Goal: Task Accomplishment & Management: Complete application form

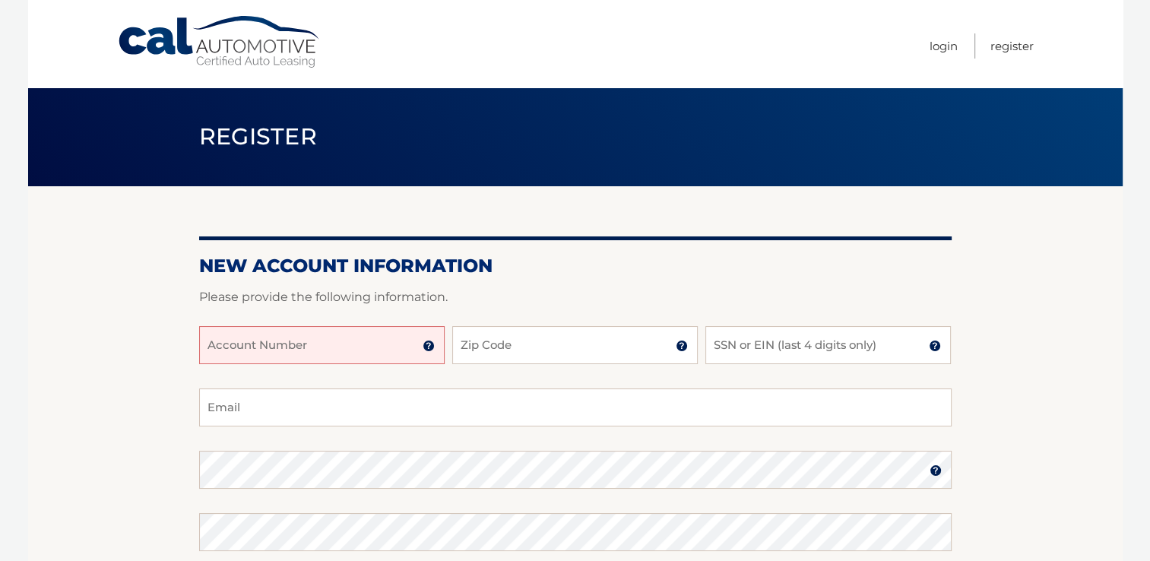
click at [302, 347] on input "Account Number" at bounding box center [322, 345] width 246 height 38
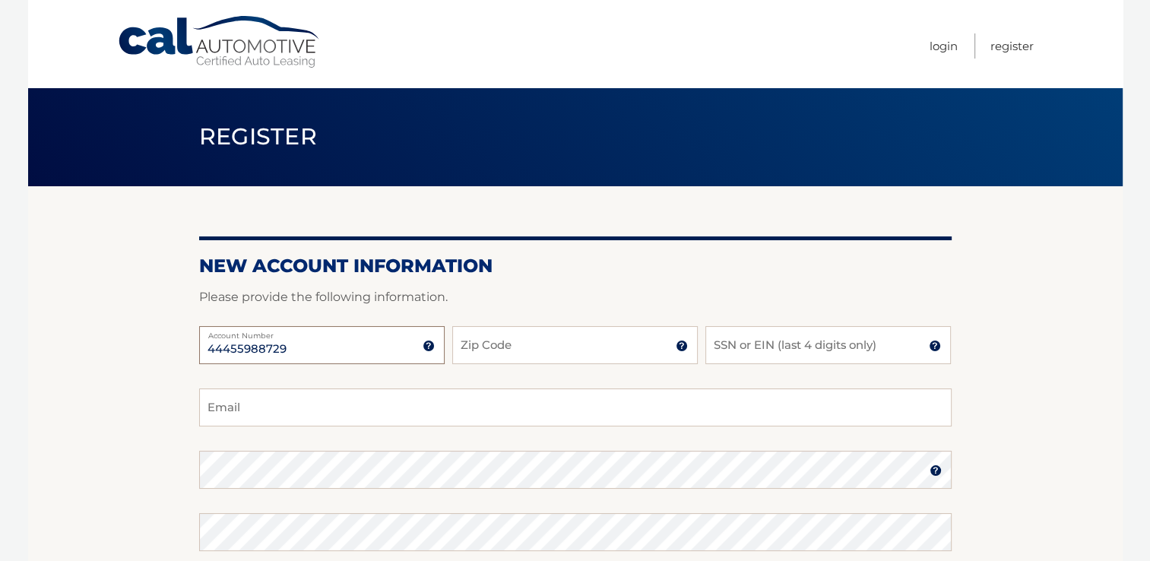
type input "44455988729"
click at [476, 341] on input "Zip Code" at bounding box center [575, 345] width 246 height 38
type input "33458"
click at [776, 342] on input "SSN or EIN (last 4 digits only)" at bounding box center [829, 345] width 246 height 38
type input "6913"
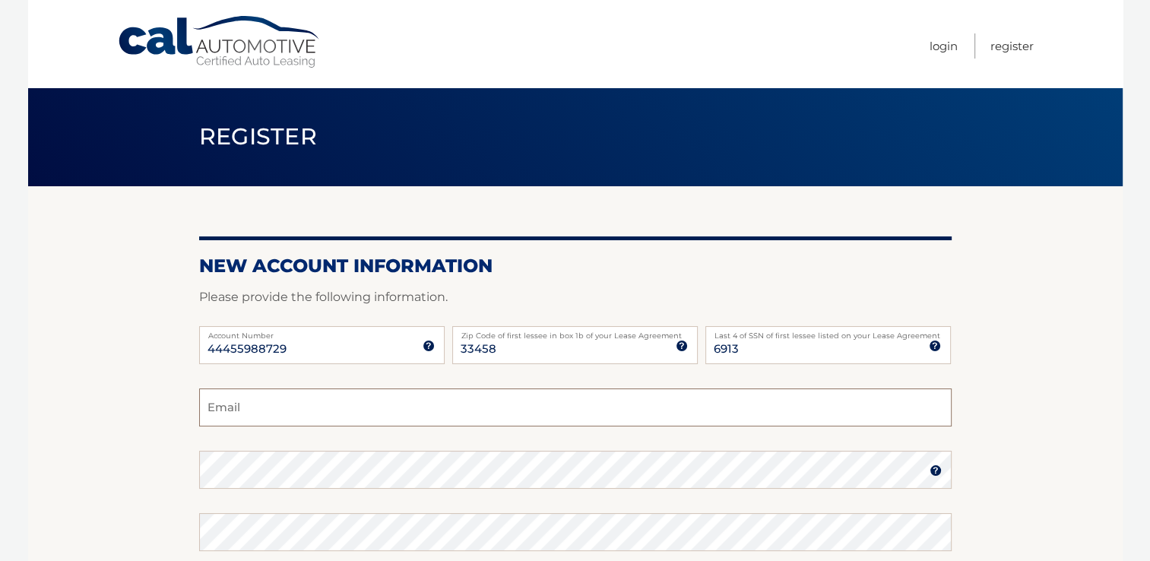
click at [327, 409] on input "Email" at bounding box center [575, 408] width 753 height 38
type input "dclement@rrbpa.com"
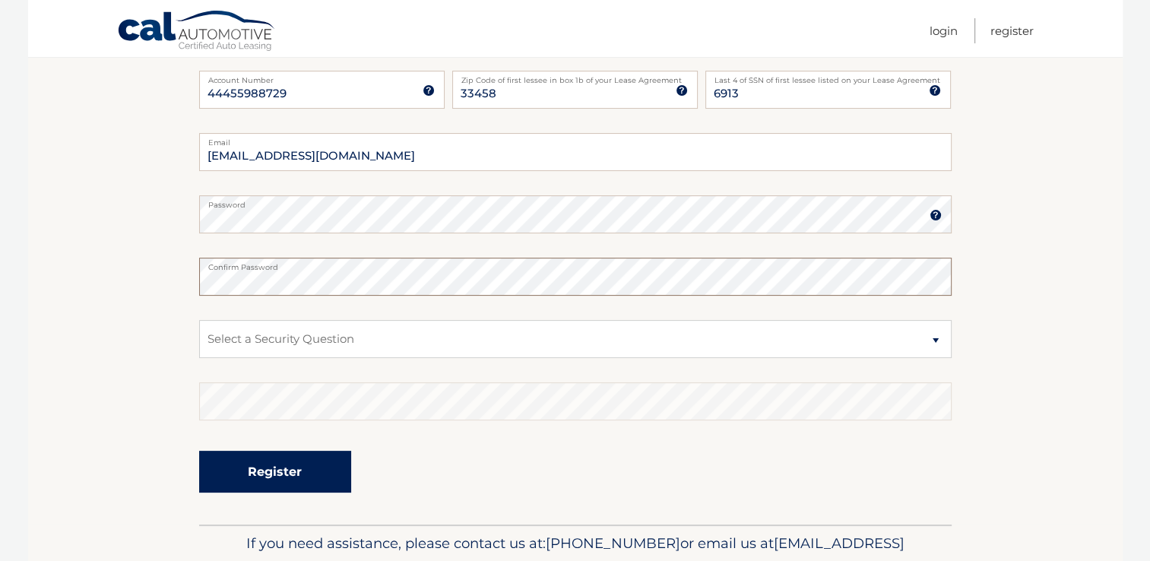
scroll to position [304, 0]
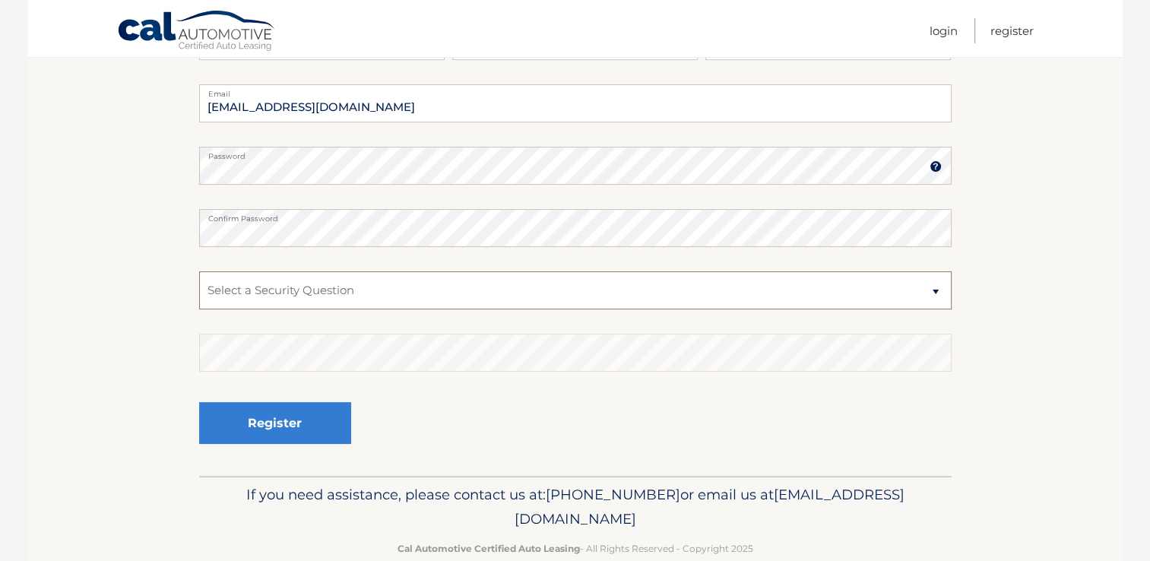
click at [295, 297] on select "Select a Security Question What was the name of your elementary school? What is…" at bounding box center [575, 290] width 753 height 38
select select "2"
click at [199, 271] on select "Select a Security Question What was the name of your elementary school? What is…" at bounding box center [575, 290] width 753 height 38
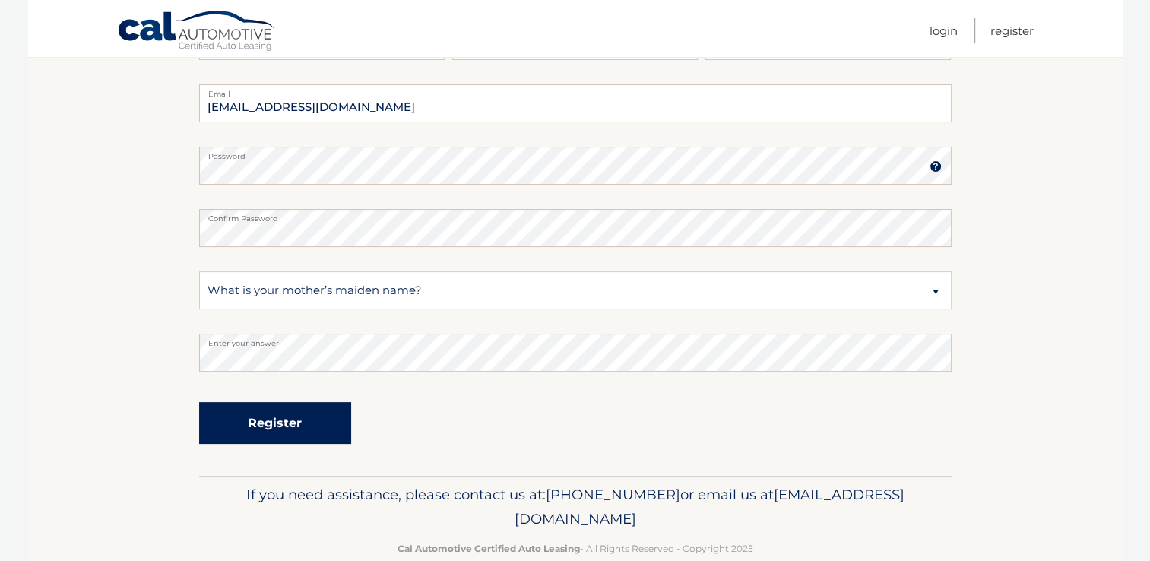
click at [302, 424] on button "Register" at bounding box center [275, 423] width 152 height 42
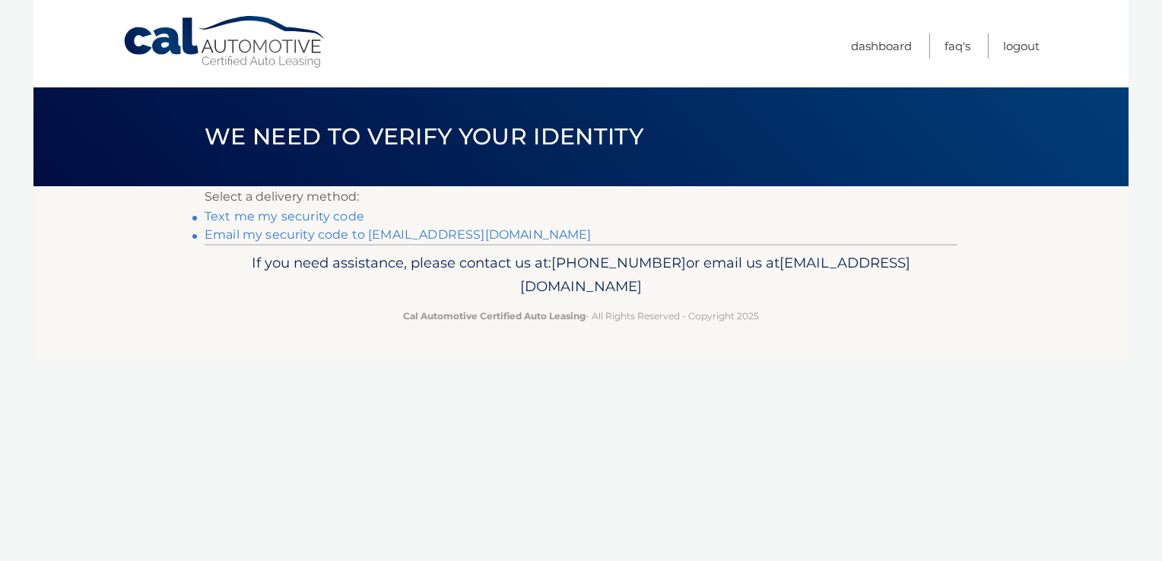
click at [332, 214] on link "Text me my security code" at bounding box center [285, 216] width 160 height 14
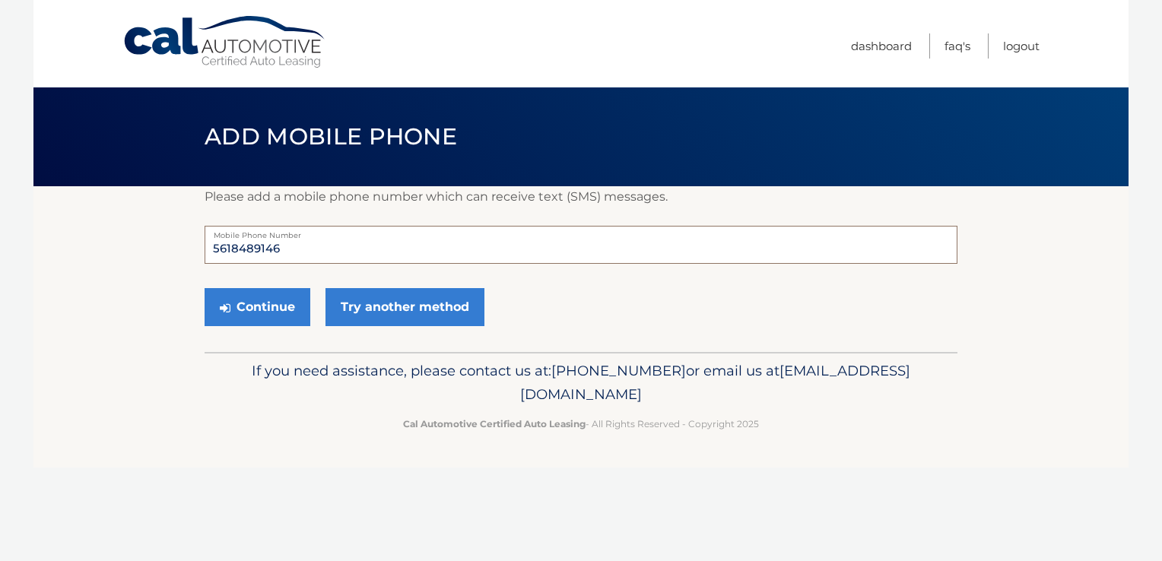
click at [316, 250] on input "5618489146" at bounding box center [581, 245] width 753 height 38
type input "5613120923"
click at [205, 288] on button "Continue" at bounding box center [258, 307] width 106 height 38
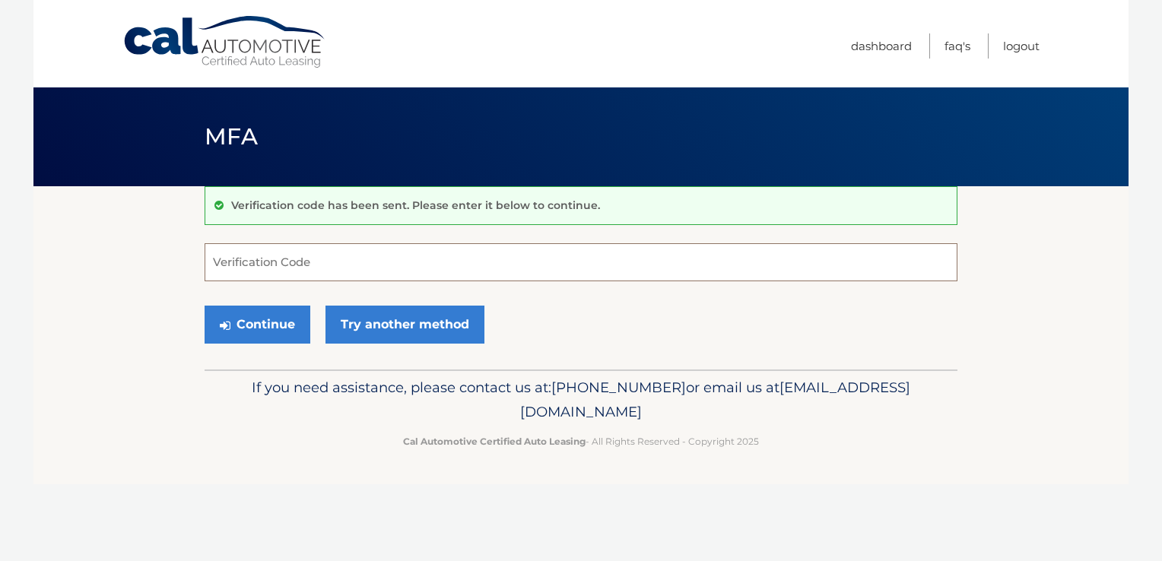
click at [264, 261] on input "Verification Code" at bounding box center [581, 262] width 753 height 38
type input "467492"
click at [256, 322] on button "Continue" at bounding box center [258, 325] width 106 height 38
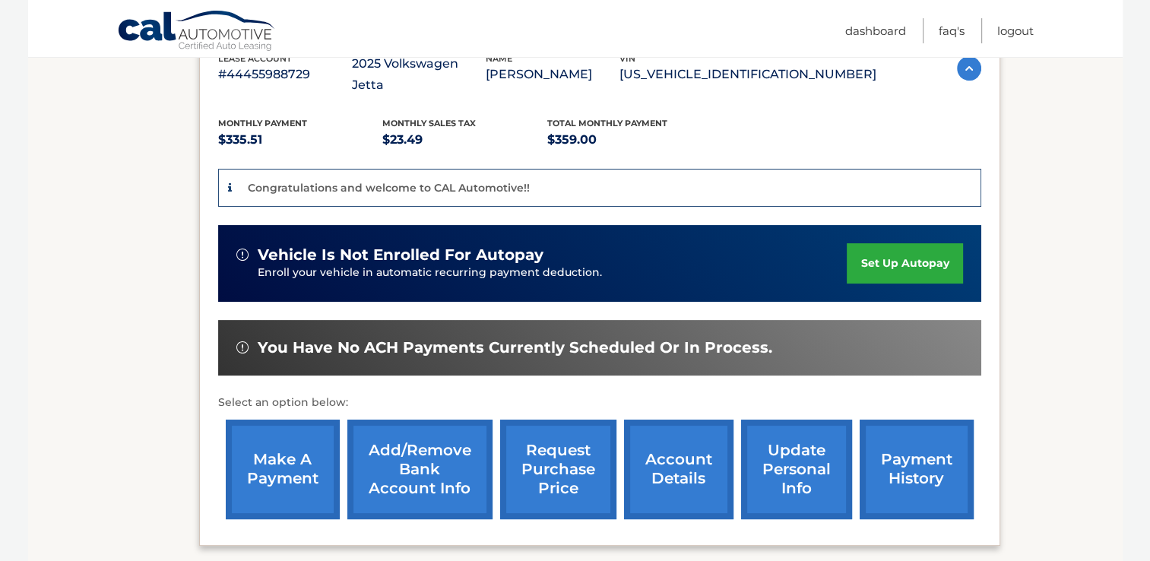
scroll to position [380, 0]
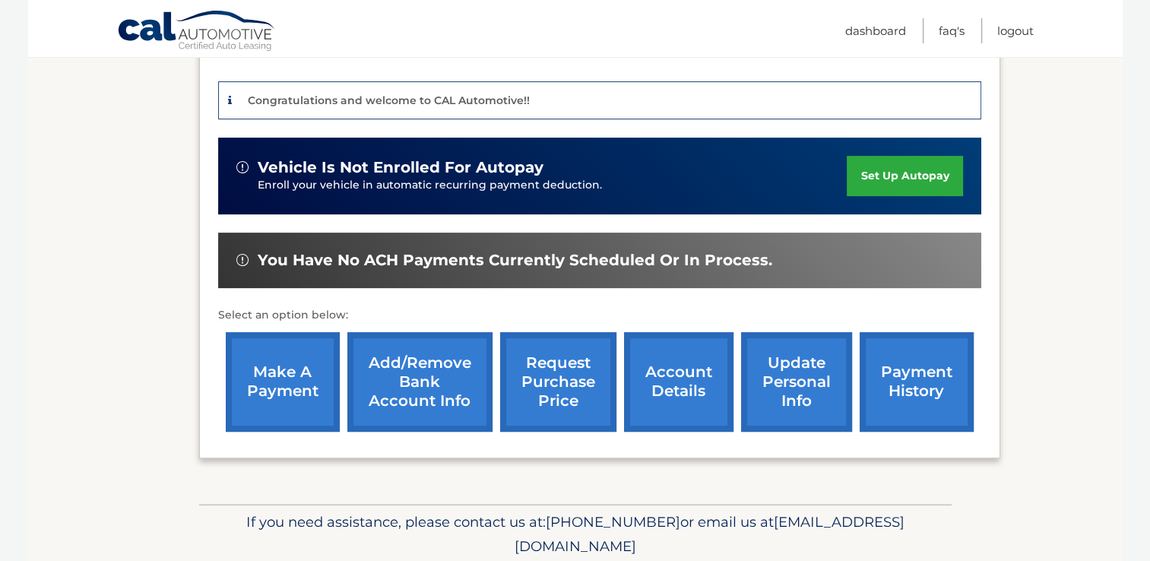
click at [294, 364] on link "make a payment" at bounding box center [283, 382] width 114 height 100
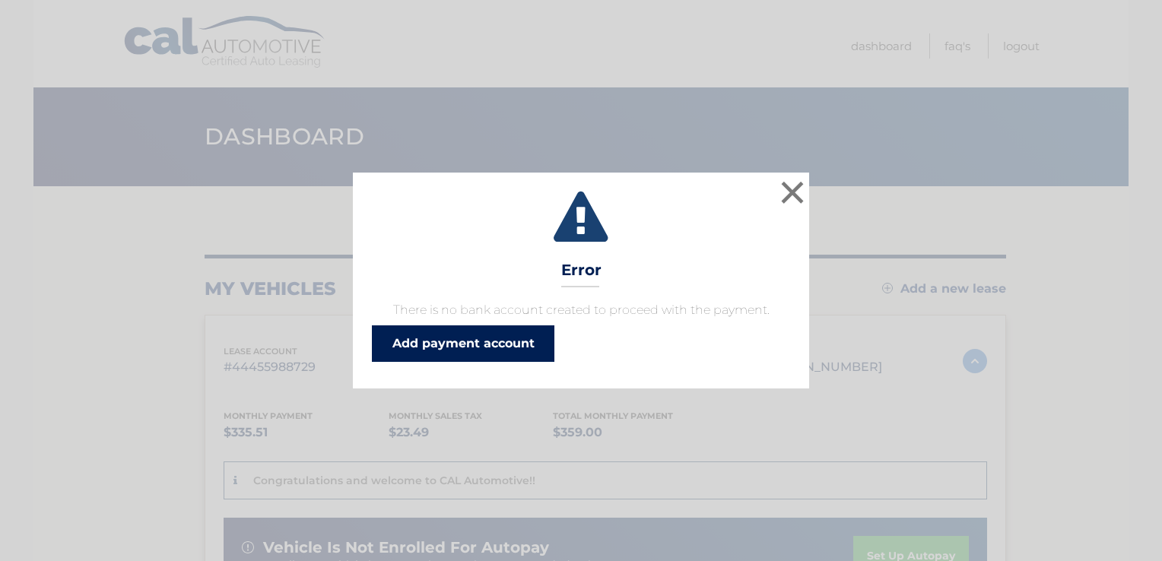
click at [479, 346] on link "Add payment account" at bounding box center [463, 343] width 182 height 36
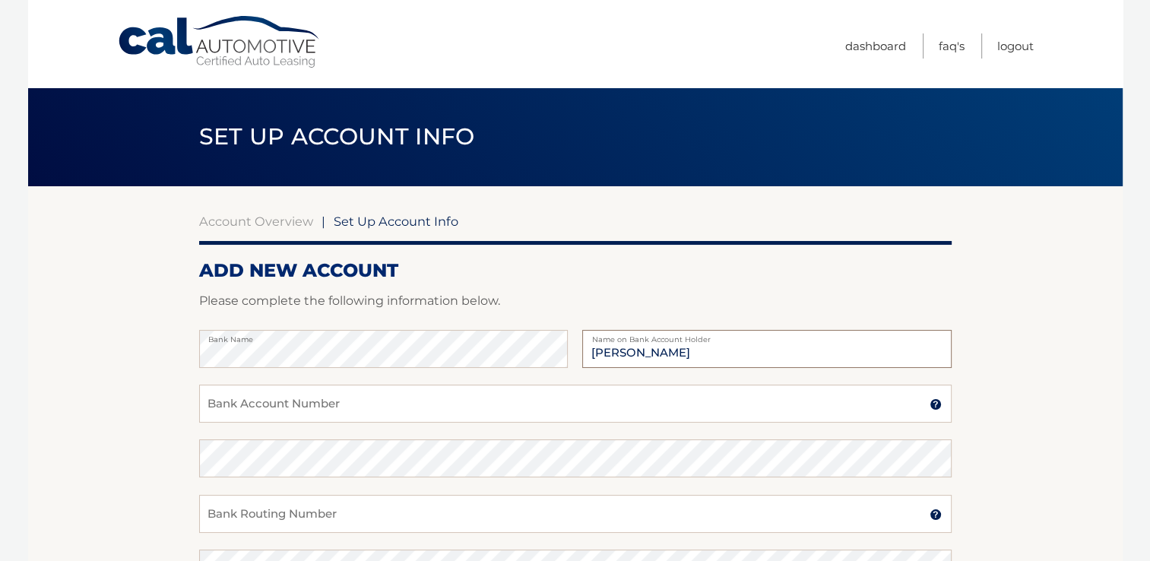
type input "[PERSON_NAME]"
click at [316, 398] on input "Bank Account Number" at bounding box center [575, 404] width 753 height 38
type input "898058970776"
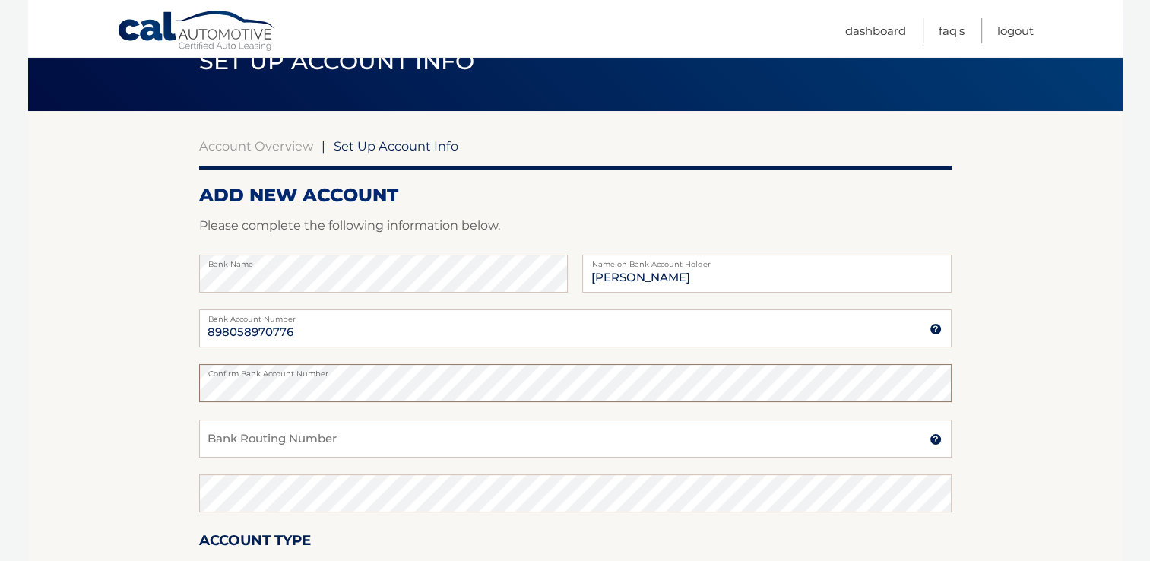
scroll to position [76, 0]
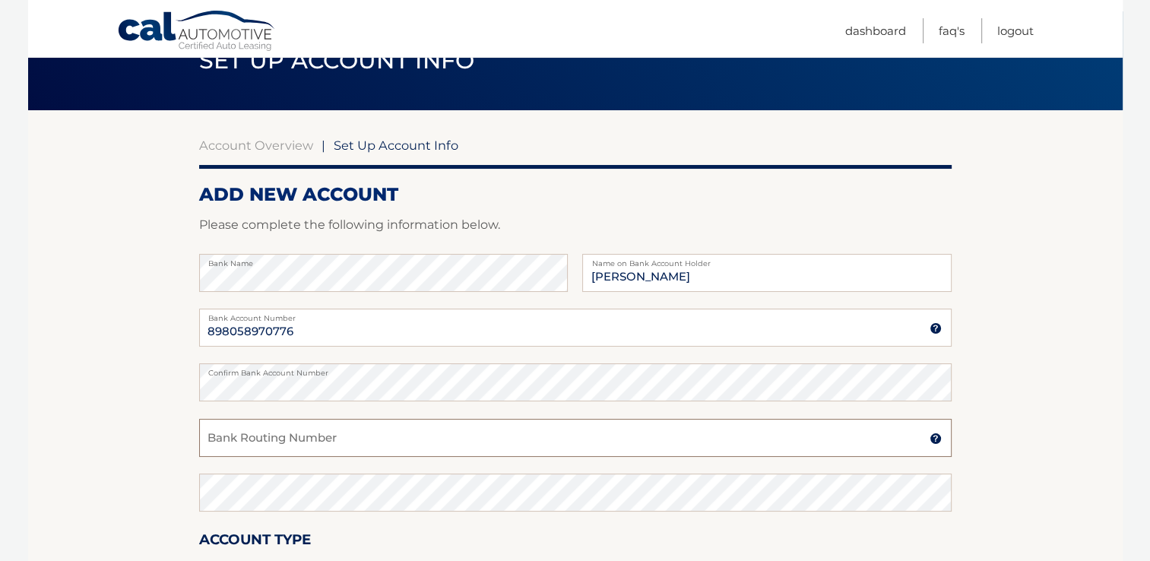
click at [235, 443] on input "Bank Routing Number" at bounding box center [575, 438] width 753 height 38
type input "063000047"
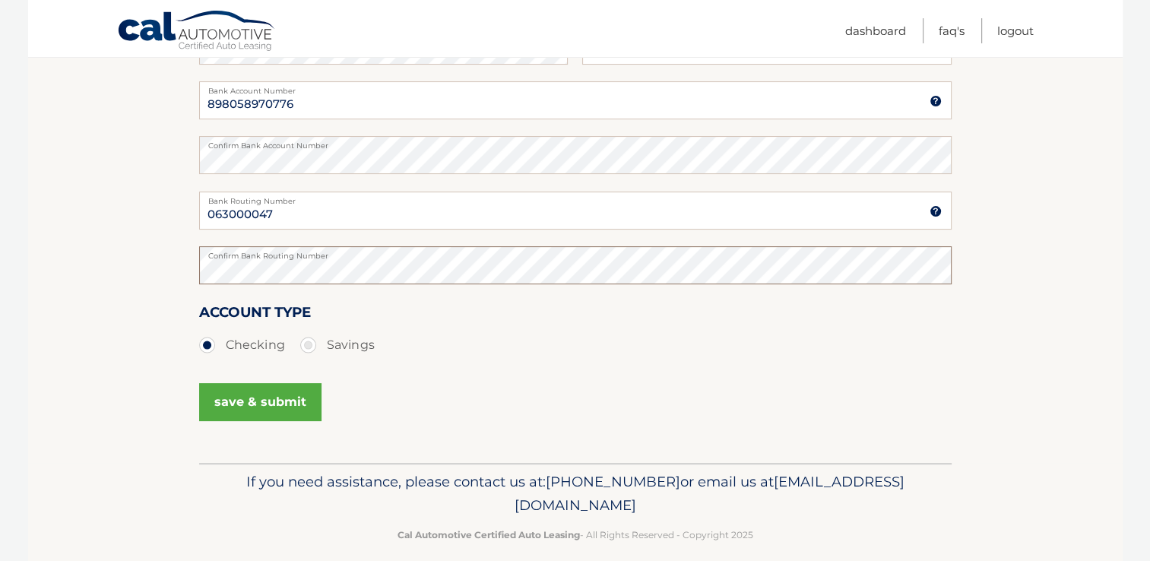
scroll to position [304, 0]
click at [261, 398] on button "save & submit" at bounding box center [260, 401] width 122 height 38
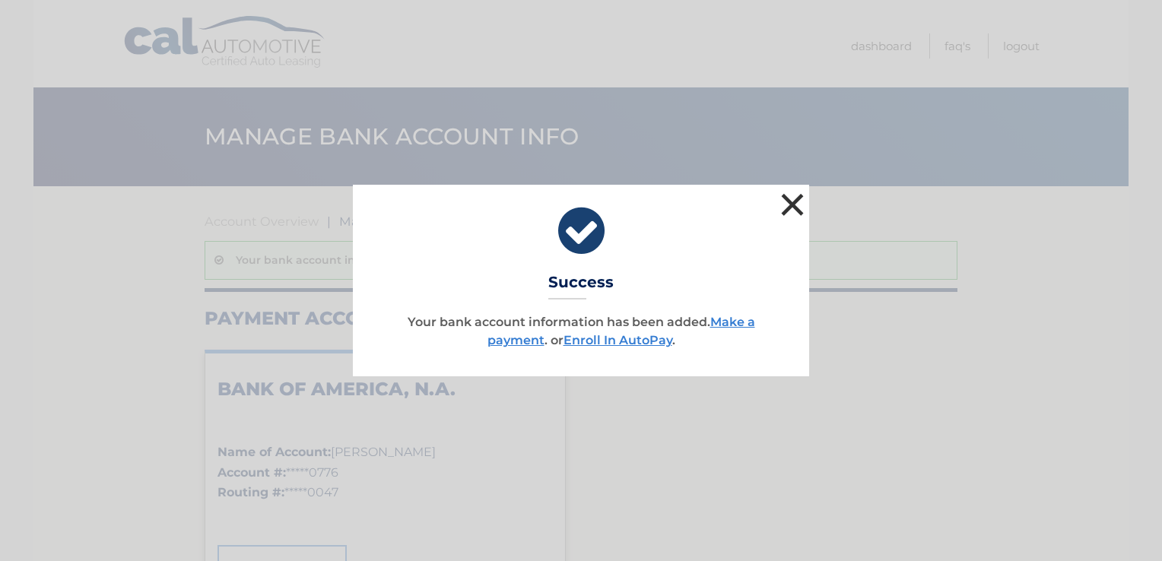
click at [795, 206] on button "×" at bounding box center [792, 204] width 30 height 30
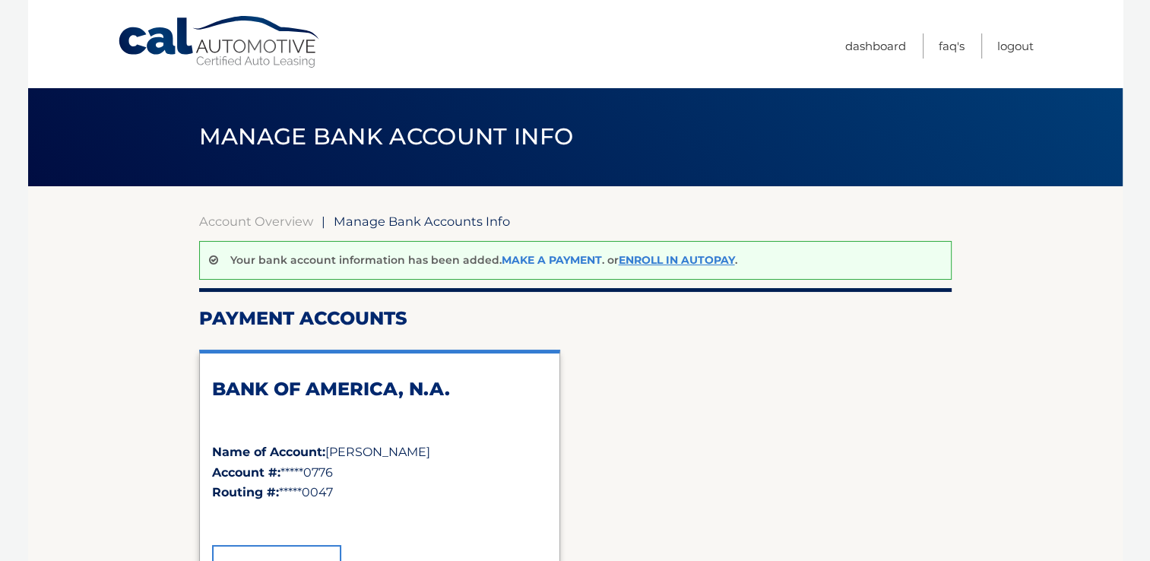
click at [563, 258] on link "Make a payment" at bounding box center [552, 260] width 100 height 14
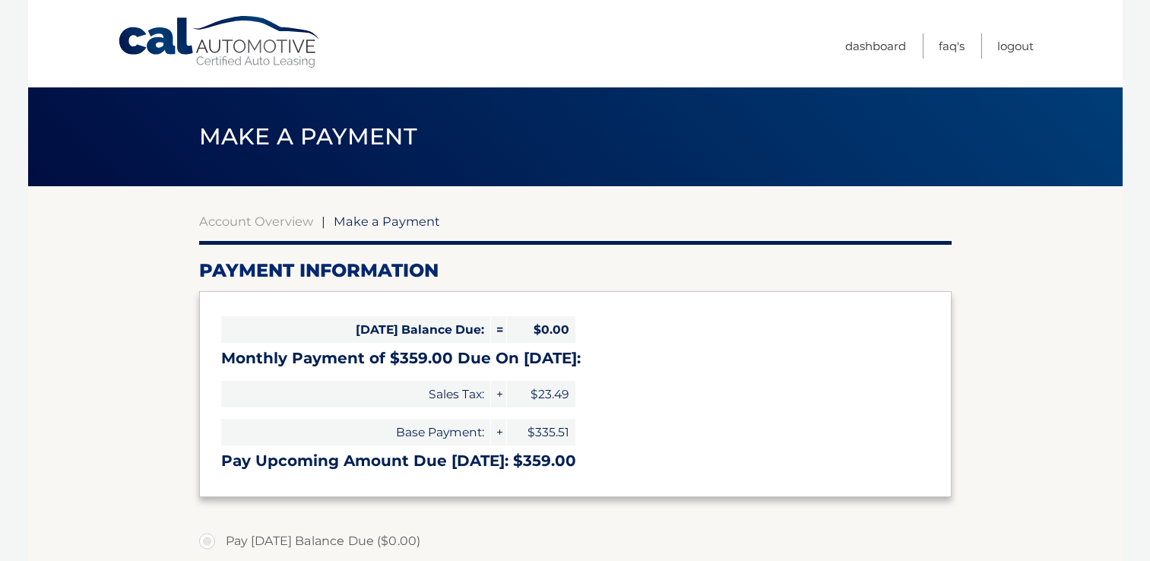
select select "ZWRlNTIzNTctOTI4OC00OWQ3LWFjZTYtZjE4NDhmM2NlMGVk"
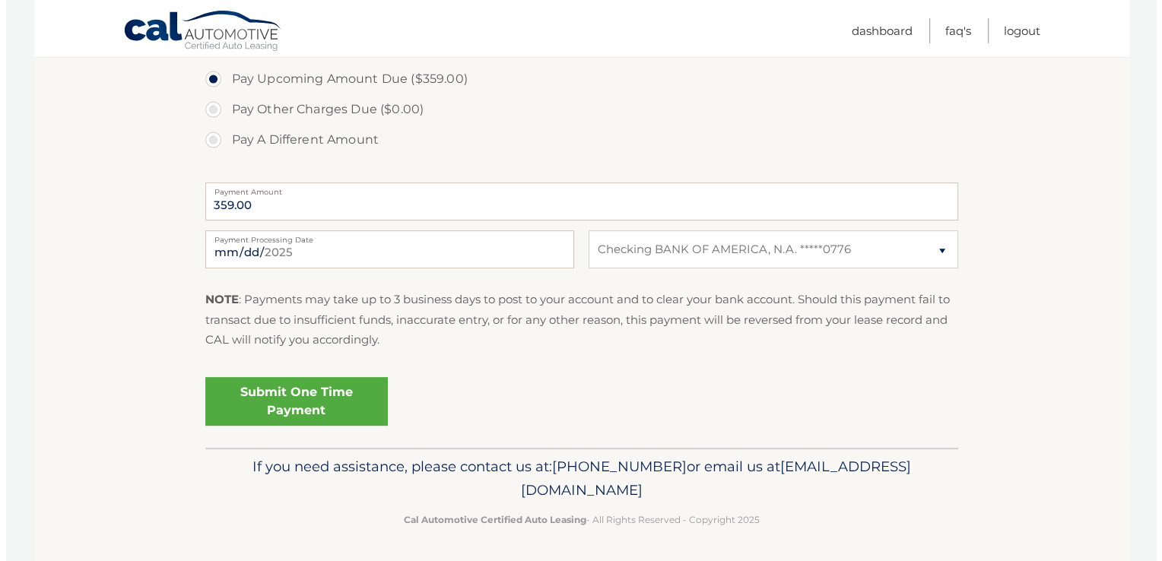
scroll to position [524, 0]
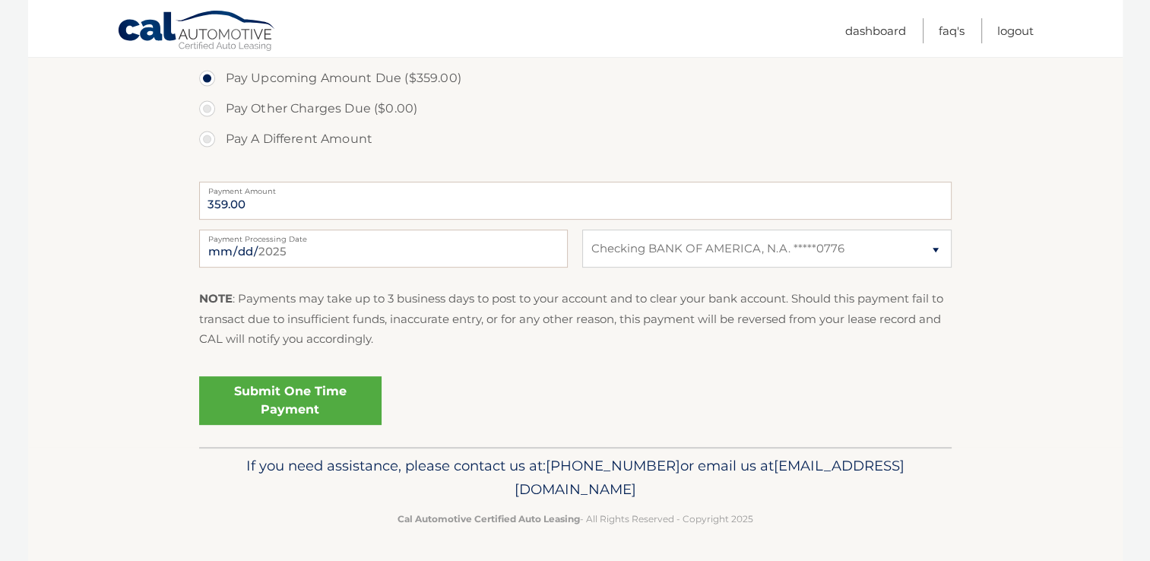
click at [306, 402] on link "Submit One Time Payment" at bounding box center [290, 400] width 182 height 49
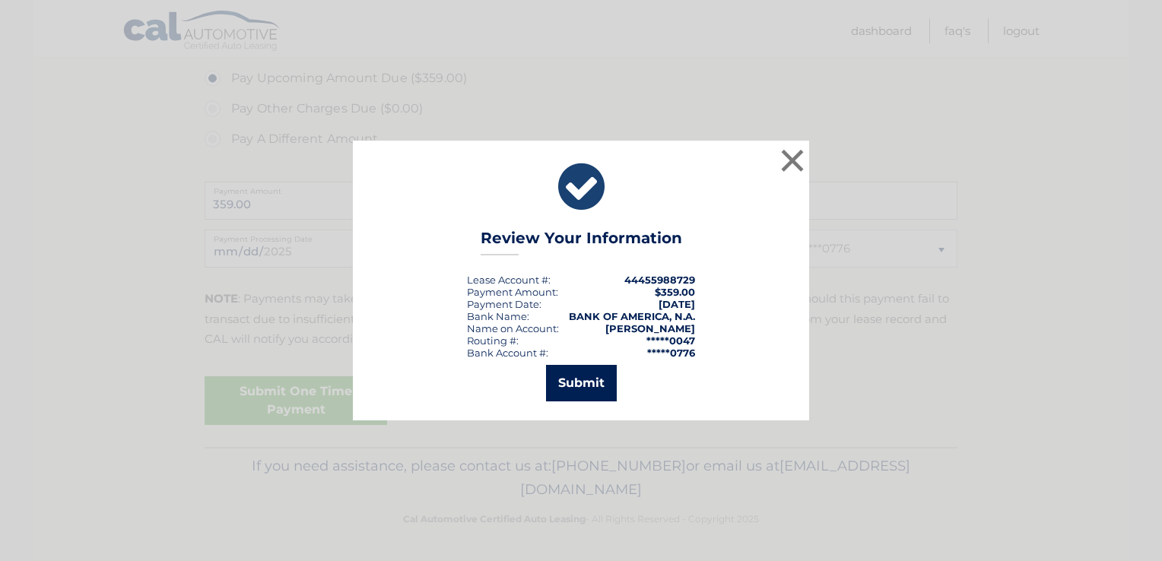
click at [570, 382] on button "Submit" at bounding box center [581, 383] width 71 height 36
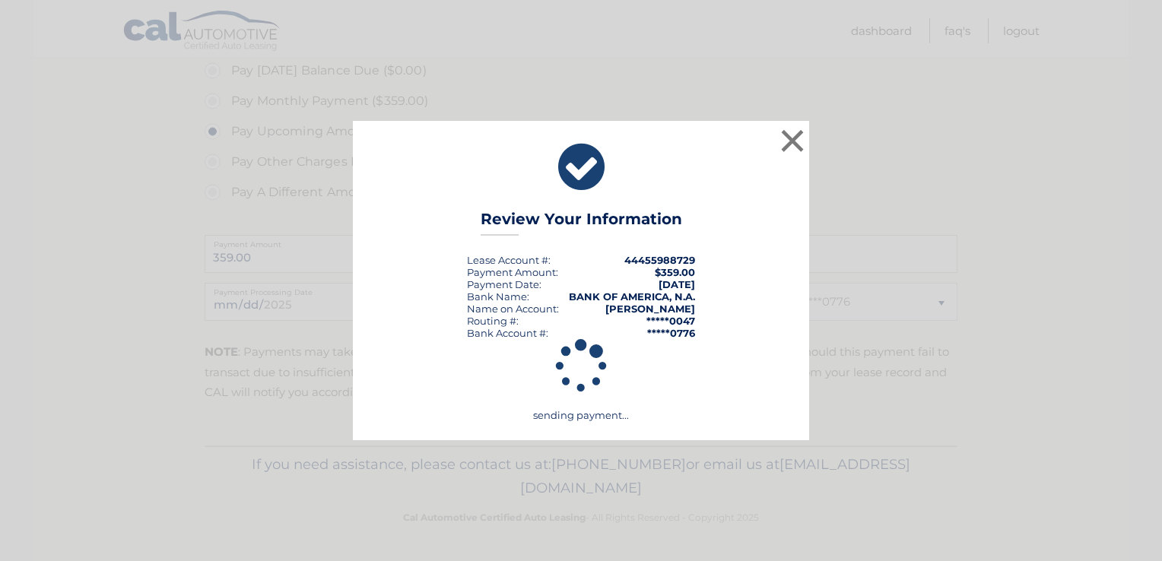
scroll to position [469, 0]
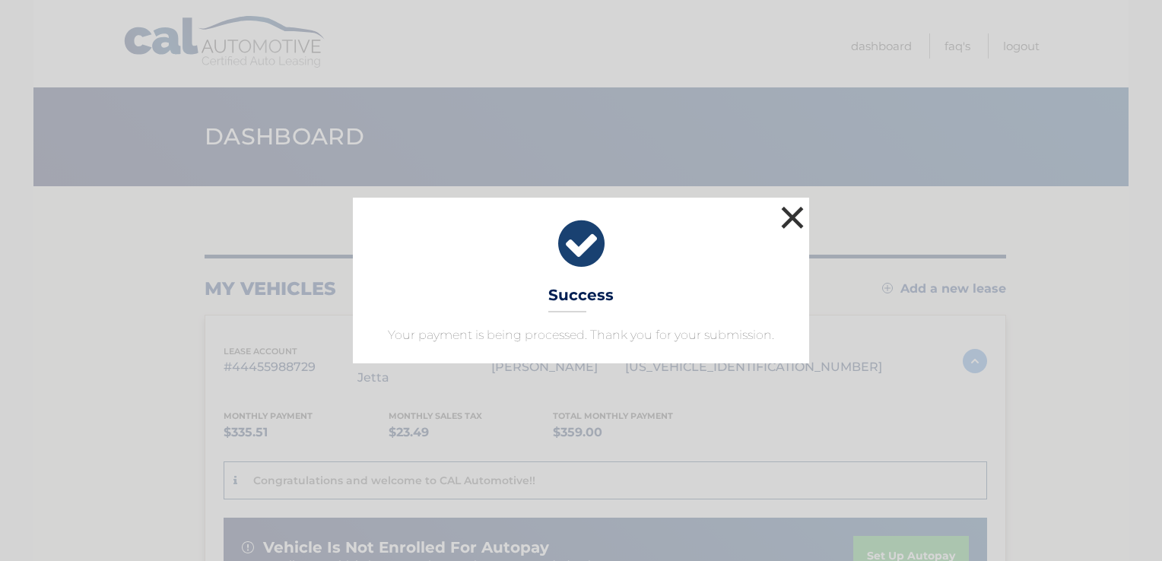
click at [794, 217] on button "×" at bounding box center [792, 217] width 30 height 30
